Goal: Task Accomplishment & Management: Manage account settings

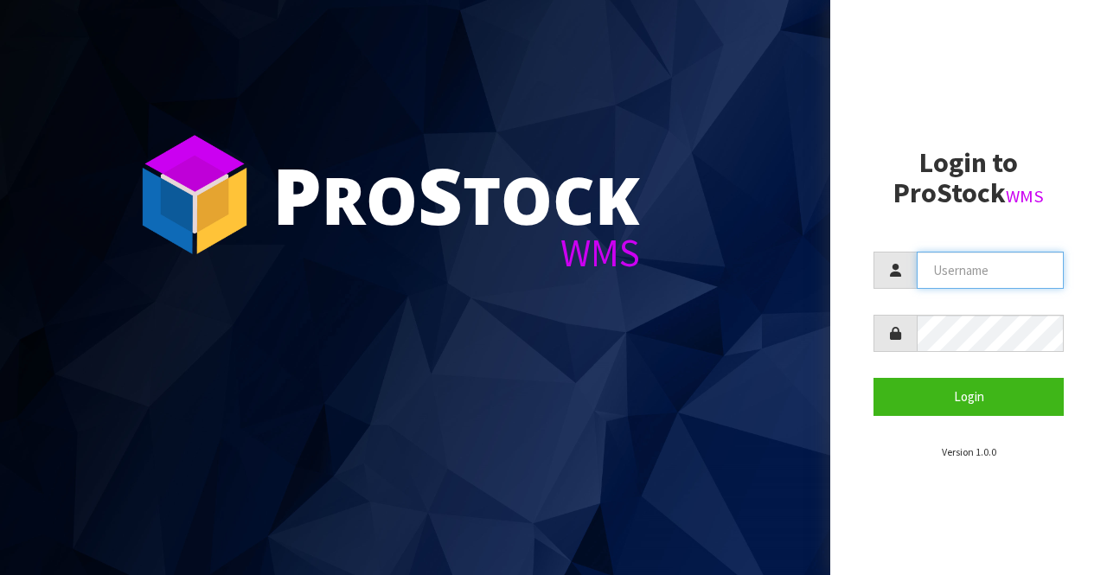
click at [969, 272] on input "text" at bounding box center [989, 270] width 147 height 37
type input "BIGGAME"
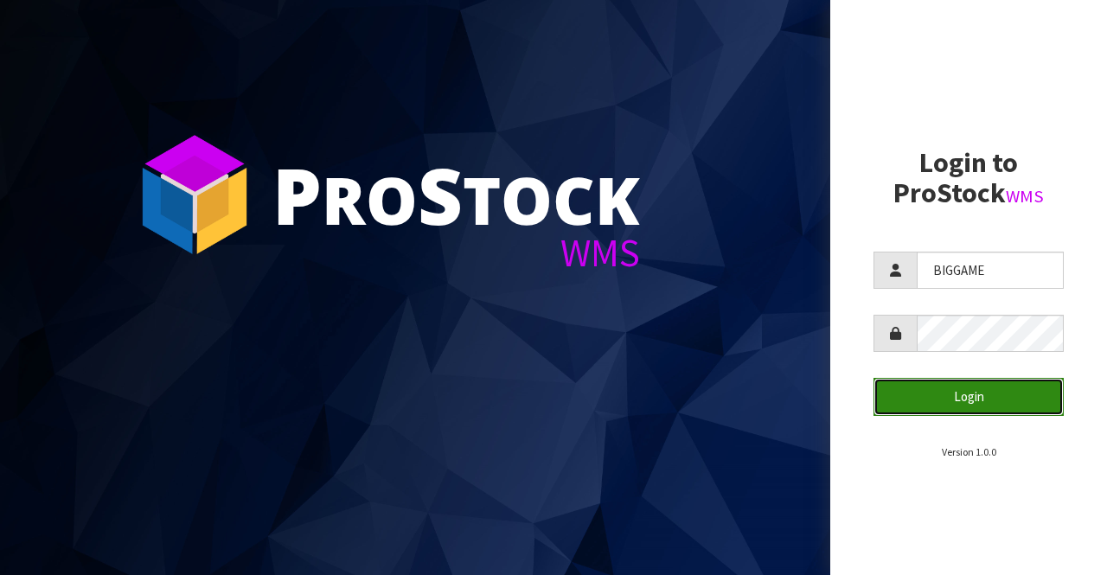
click at [937, 399] on button "Login" at bounding box center [968, 396] width 190 height 37
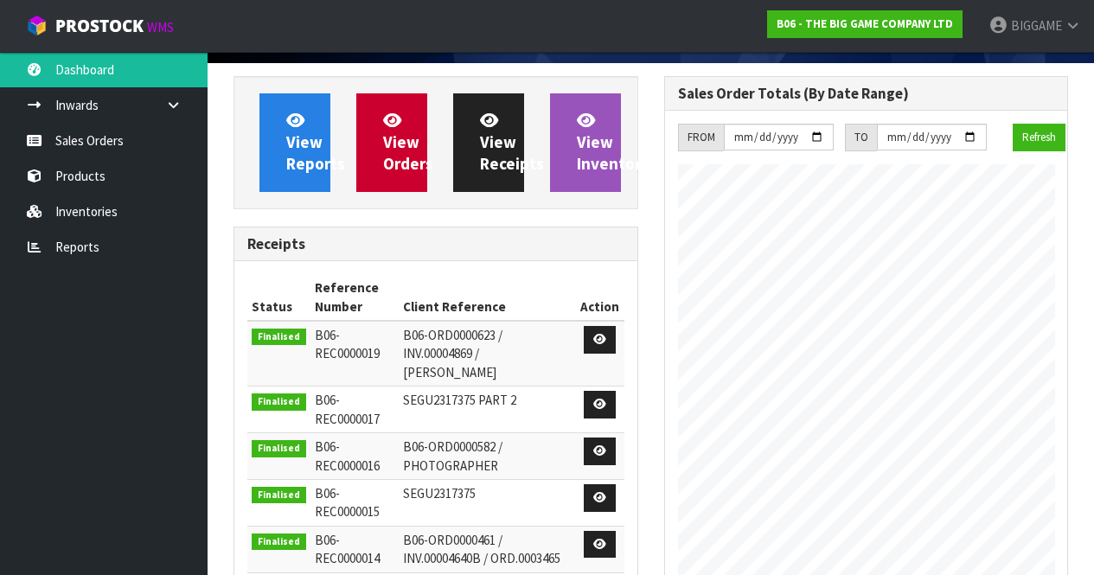
scroll to position [113, 0]
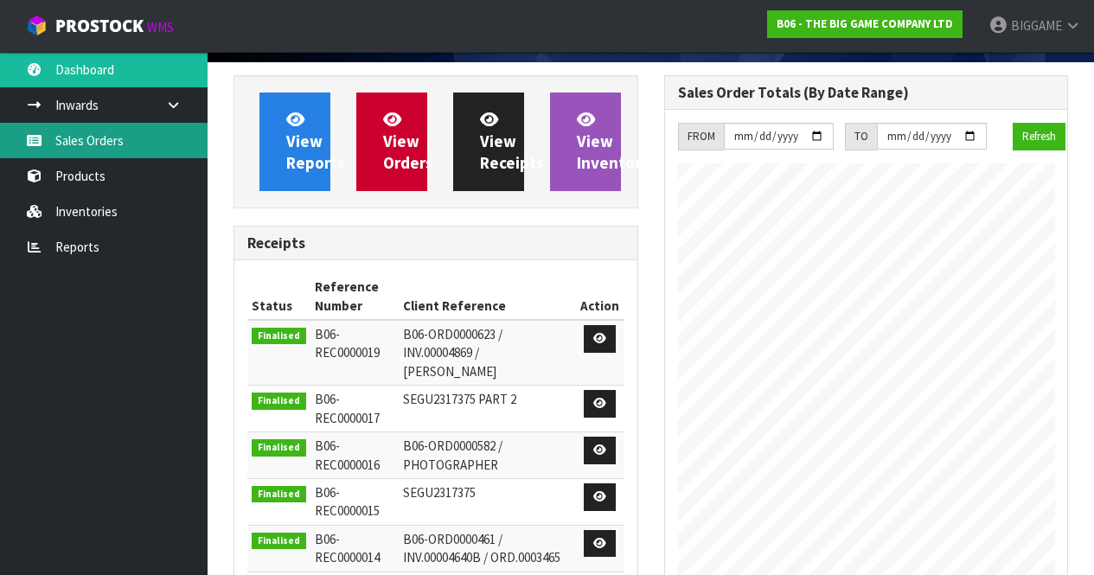
click at [140, 142] on link "Sales Orders" at bounding box center [103, 140] width 207 height 35
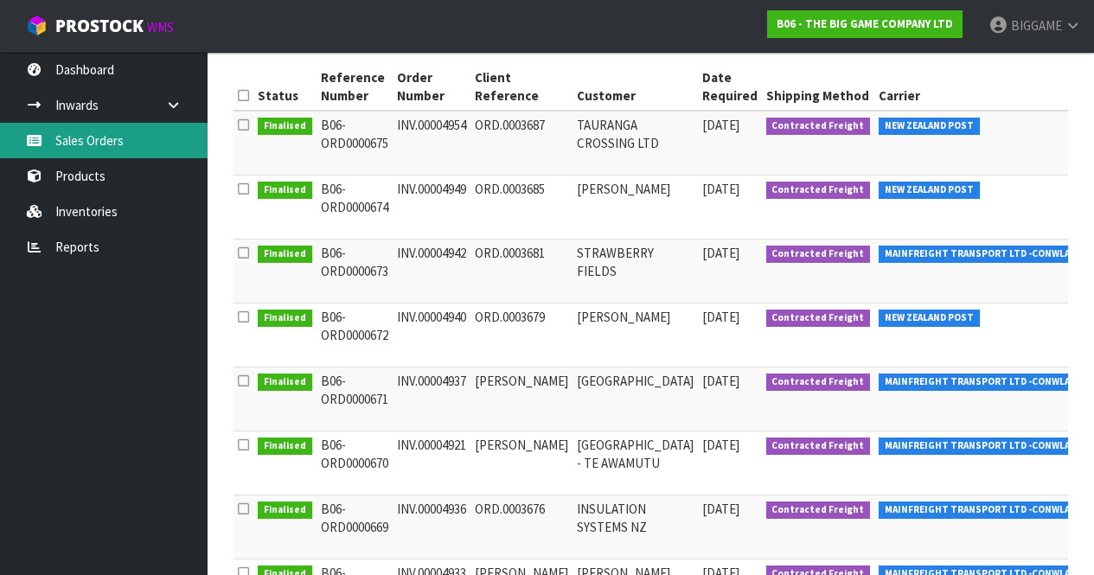
scroll to position [284, 0]
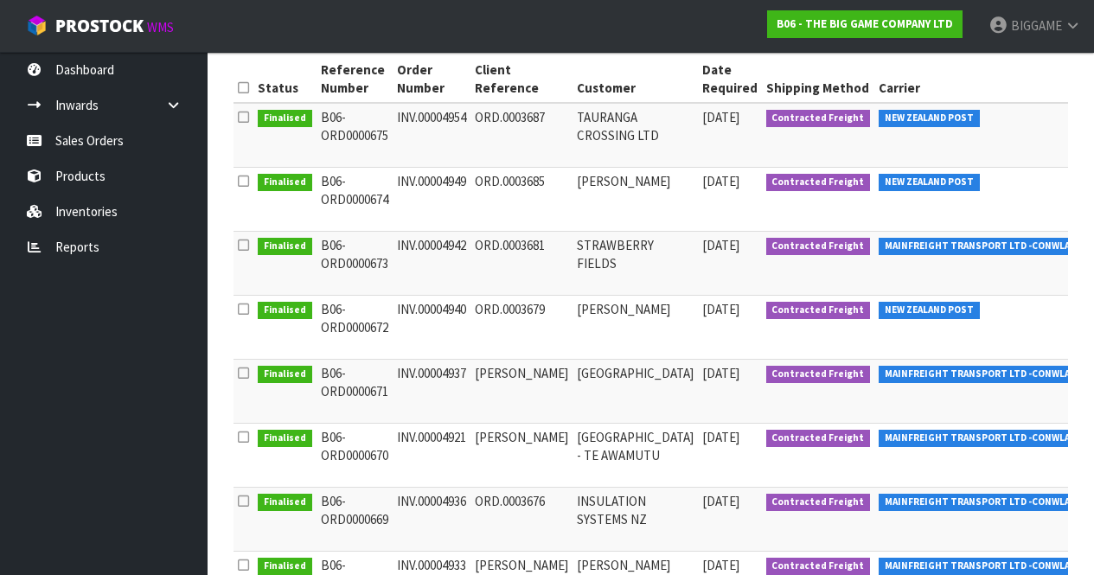
drag, startPoint x: 1005, startPoint y: 374, endPoint x: 1019, endPoint y: 374, distance: 13.8
copy span "FWM59002396"
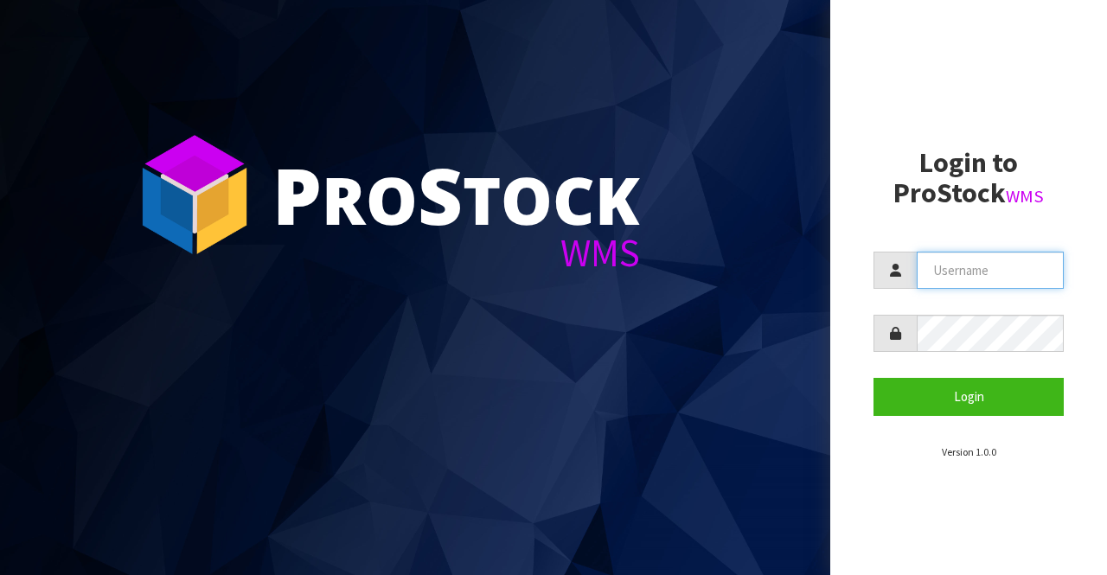
click at [924, 271] on input "text" at bounding box center [989, 270] width 147 height 37
type input "BIGGAME"
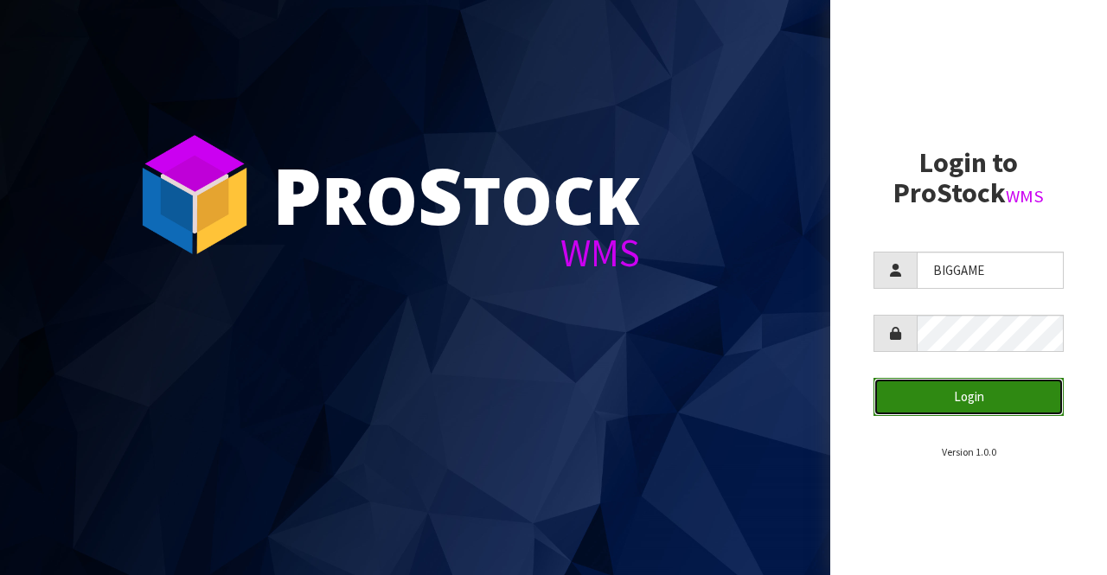
click at [935, 400] on button "Login" at bounding box center [968, 396] width 190 height 37
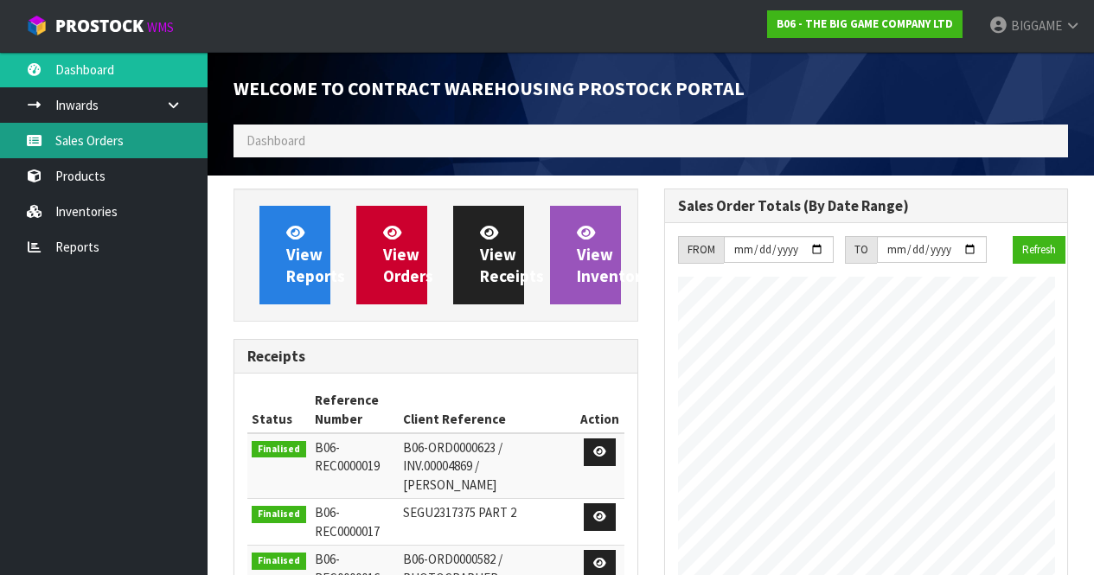
click at [98, 144] on link "Sales Orders" at bounding box center [103, 140] width 207 height 35
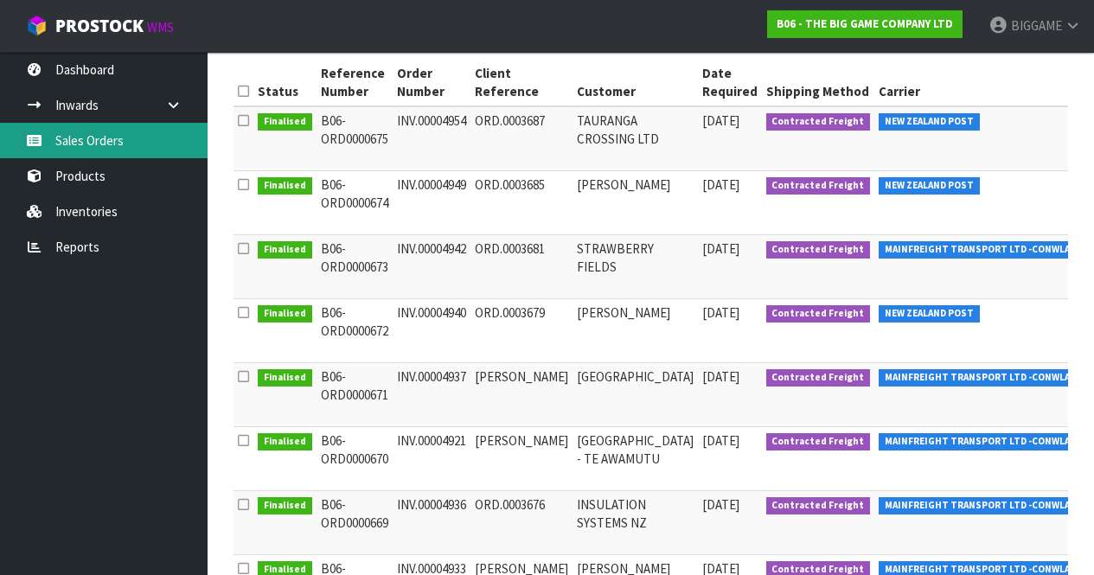
scroll to position [282, 0]
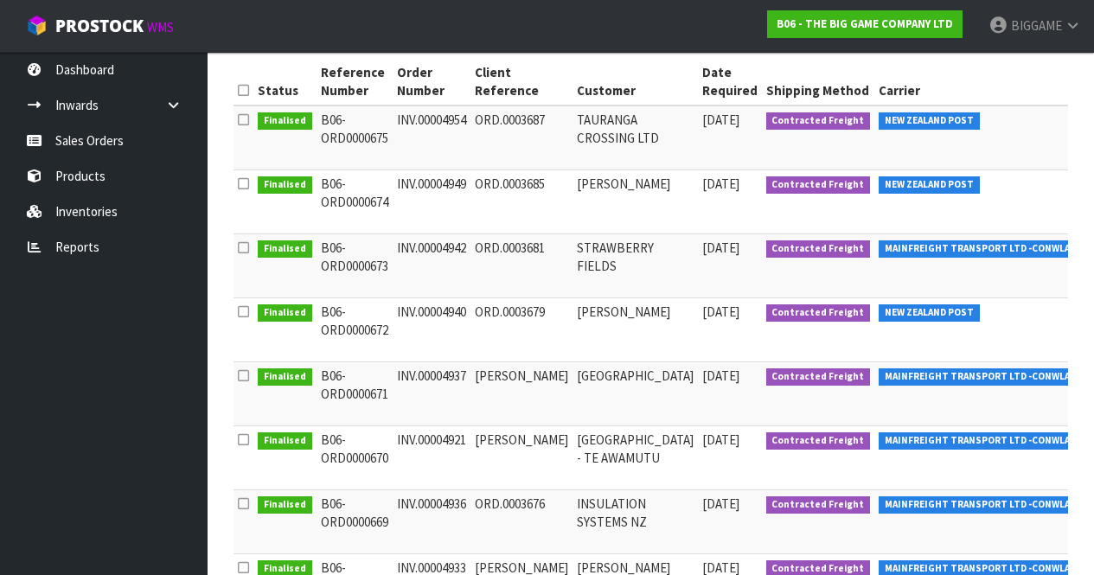
click at [698, 399] on td "[DATE]" at bounding box center [730, 393] width 64 height 64
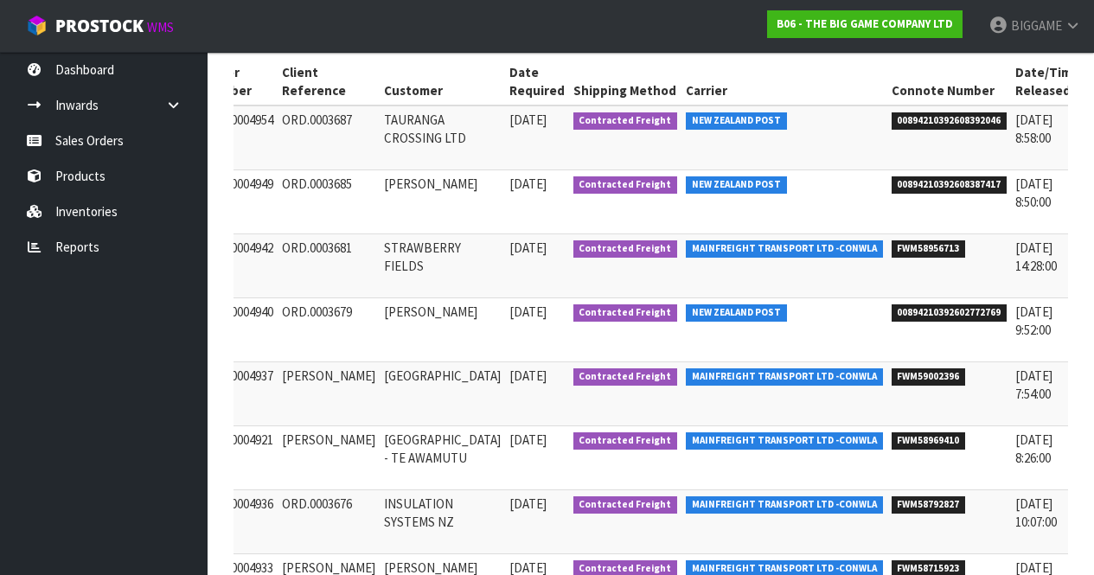
scroll to position [0, 235]
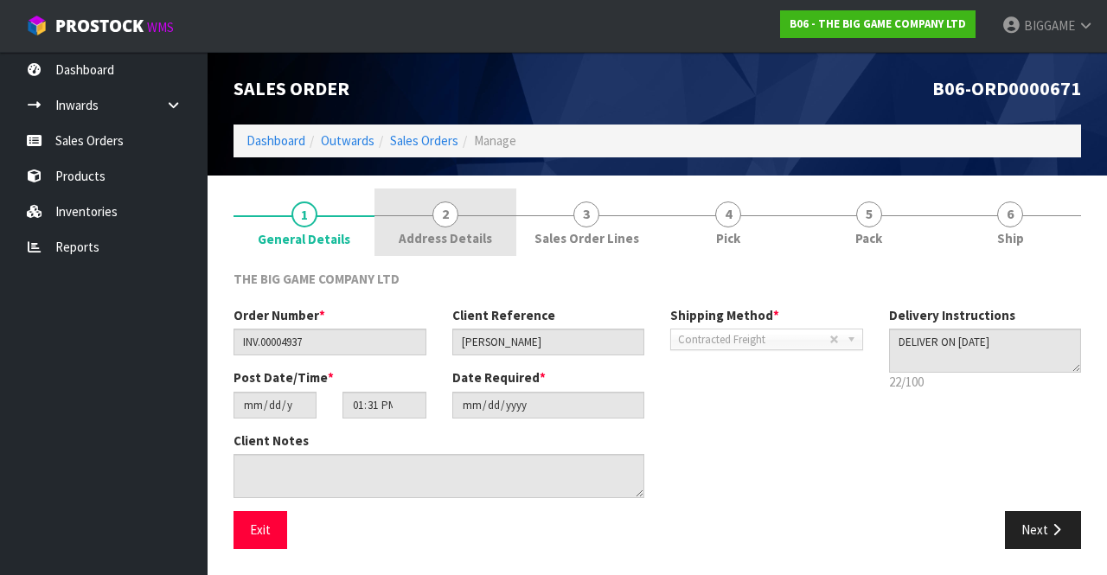
click at [450, 215] on span "2" at bounding box center [445, 214] width 26 height 26
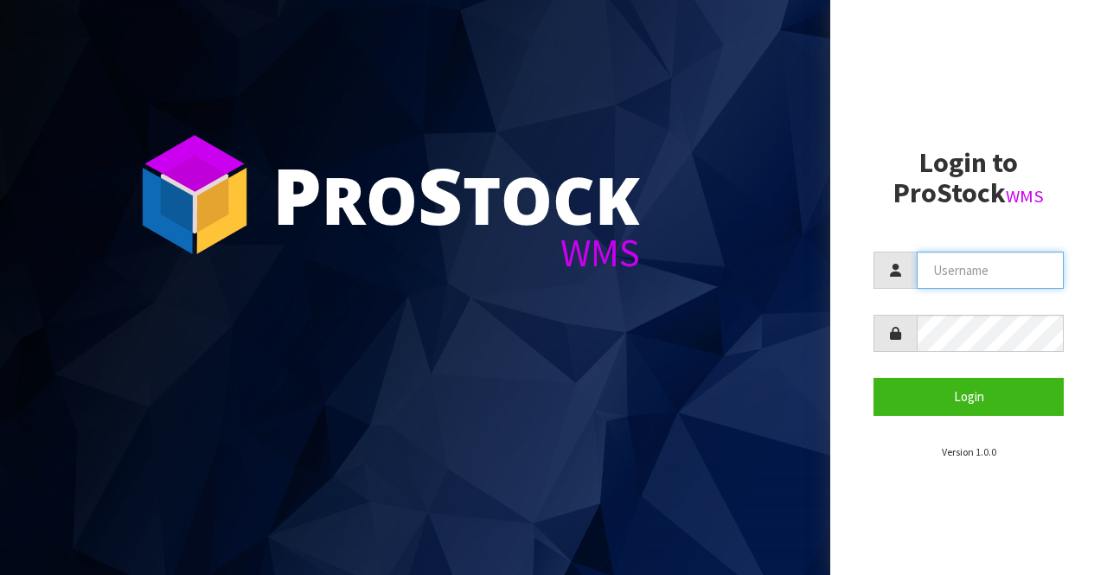
click at [931, 265] on input "text" at bounding box center [989, 270] width 147 height 37
type input "BIGGAME"
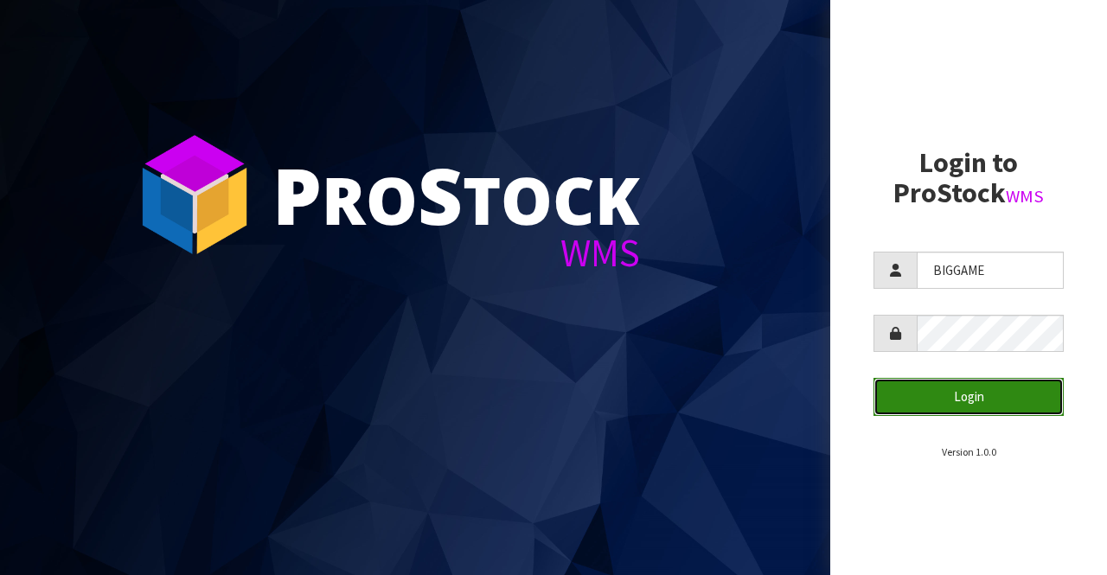
click at [926, 400] on button "Login" at bounding box center [968, 396] width 190 height 37
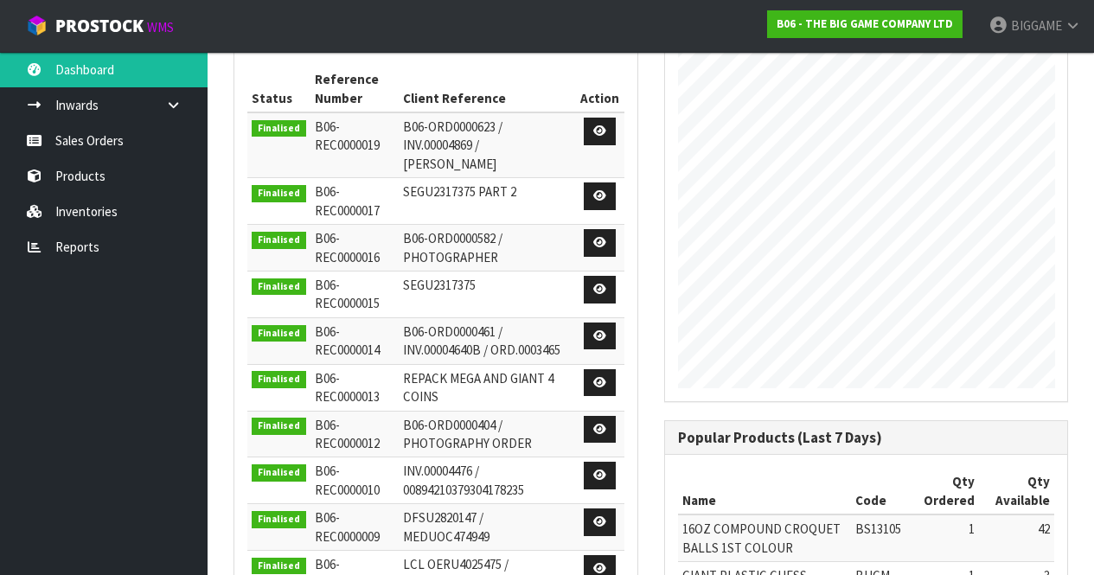
scroll to position [334, 0]
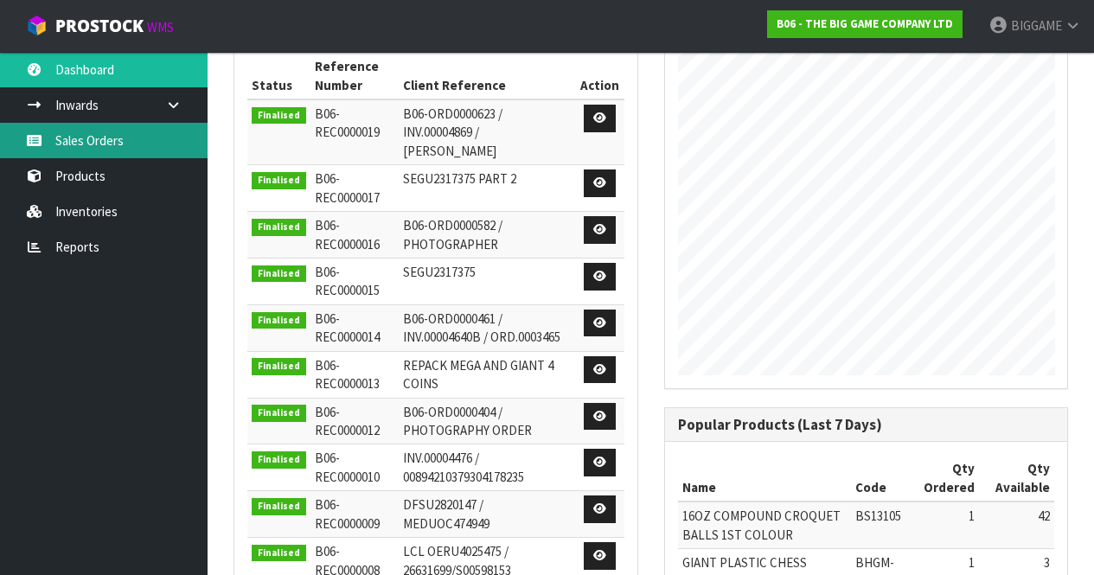
click at [99, 143] on link "Sales Orders" at bounding box center [103, 140] width 207 height 35
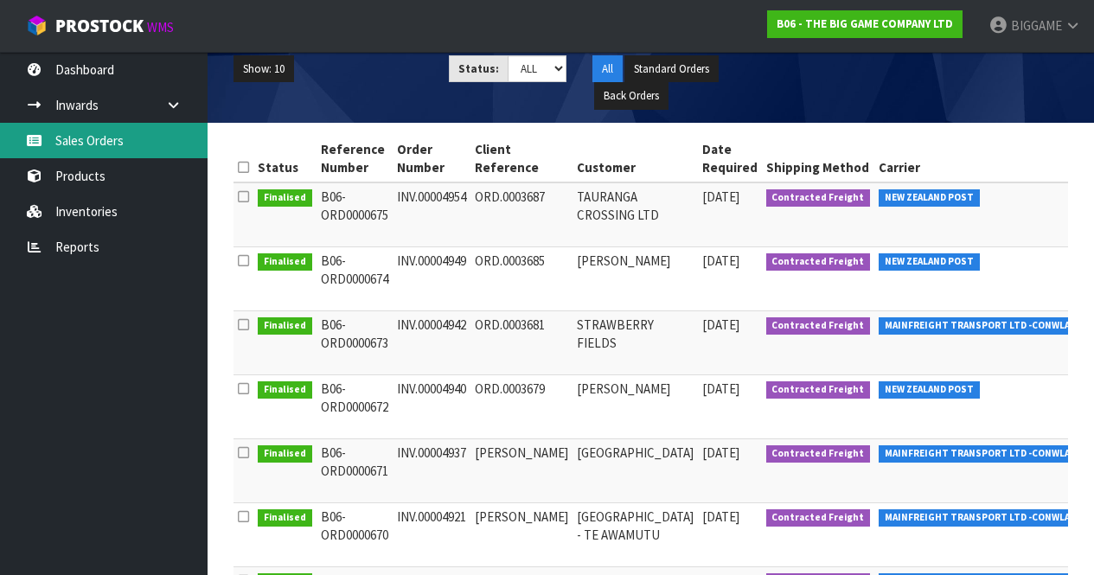
scroll to position [207, 0]
